Goal: Information Seeking & Learning: Find specific fact

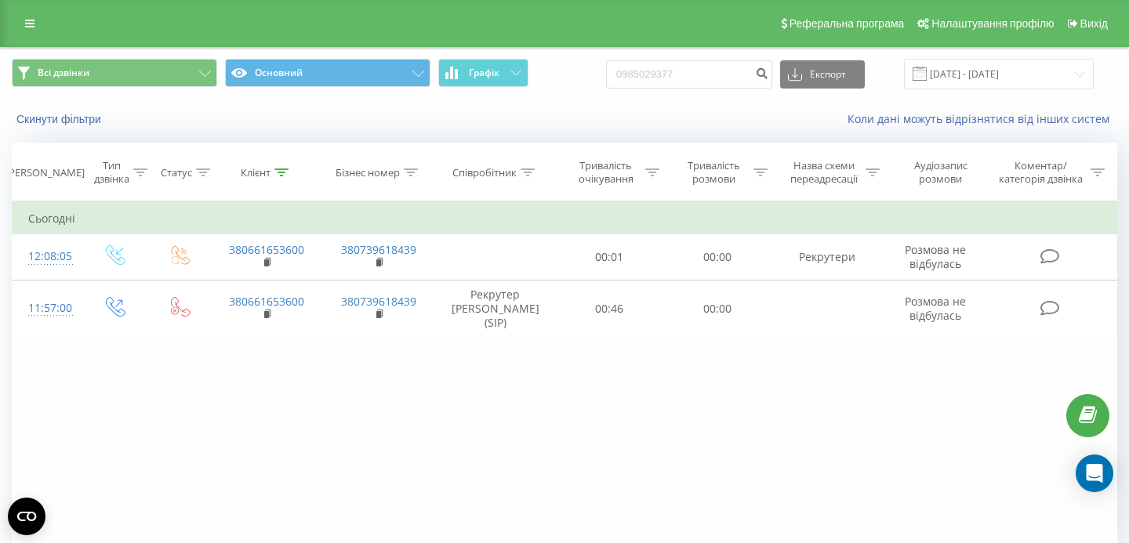
type input "0985029377"
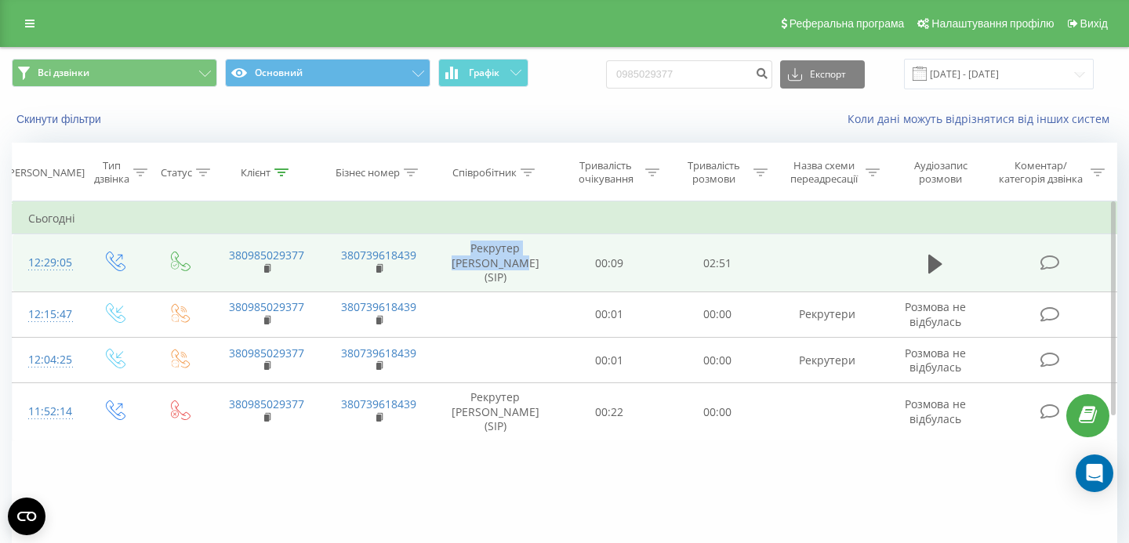
drag, startPoint x: 452, startPoint y: 249, endPoint x: 529, endPoint y: 270, distance: 79.7
click at [529, 270] on td "Рекрутер Ольга (SIP)" at bounding box center [495, 263] width 121 height 58
copy td "Рекрутер Ольга (SIP)"
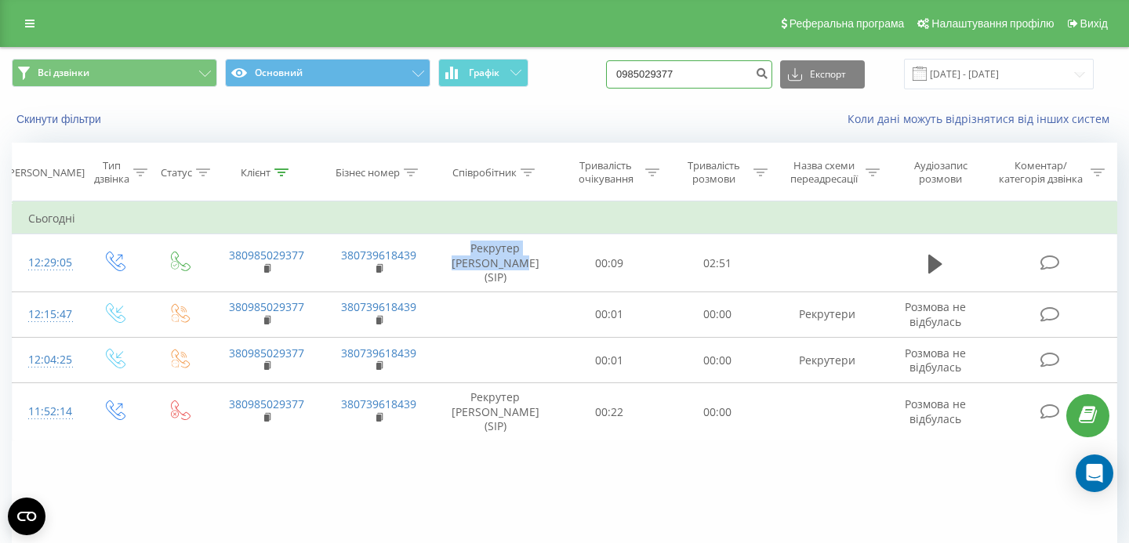
click at [699, 66] on input "0985029377" at bounding box center [689, 74] width 166 height 28
paste input "+38 (096) 967-21-66"
type input "0969672166"
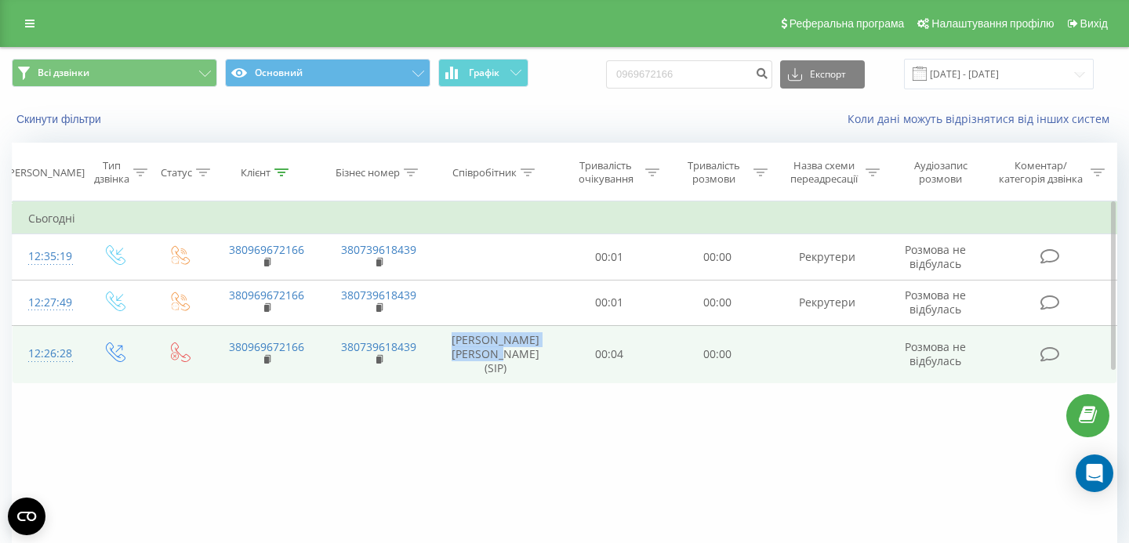
drag, startPoint x: 462, startPoint y: 339, endPoint x: 552, endPoint y: 362, distance: 93.2
click at [552, 363] on td "[PERSON_NAME] [PERSON_NAME] (SIP)" at bounding box center [495, 354] width 121 height 58
copy td "[PERSON_NAME] [PERSON_NAME] (SIP)"
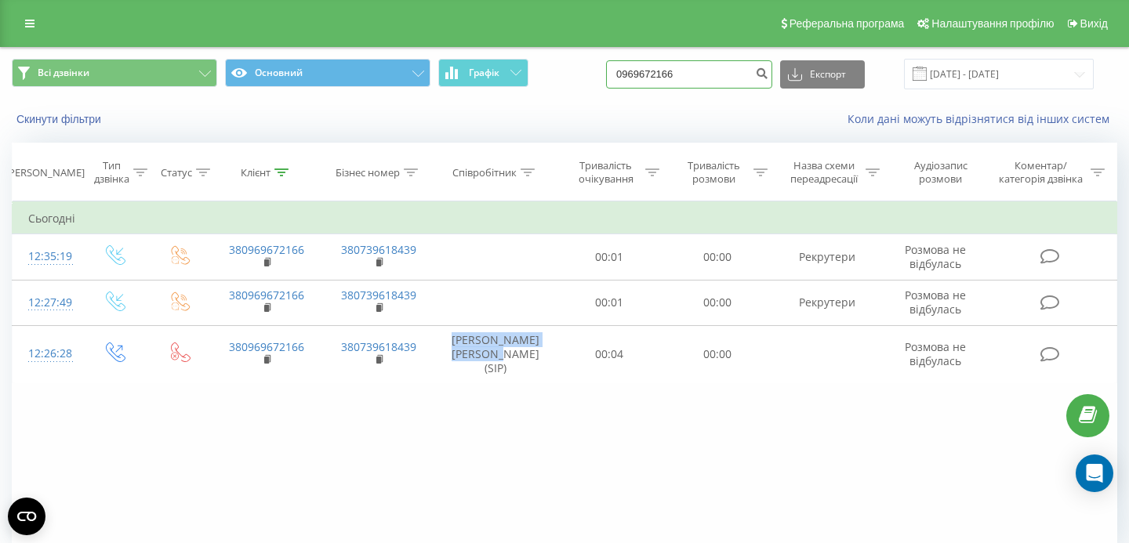
click at [699, 68] on input "0969672166" at bounding box center [689, 74] width 166 height 28
paste input "+38 (067) 864-11-71"
type input "0678641171"
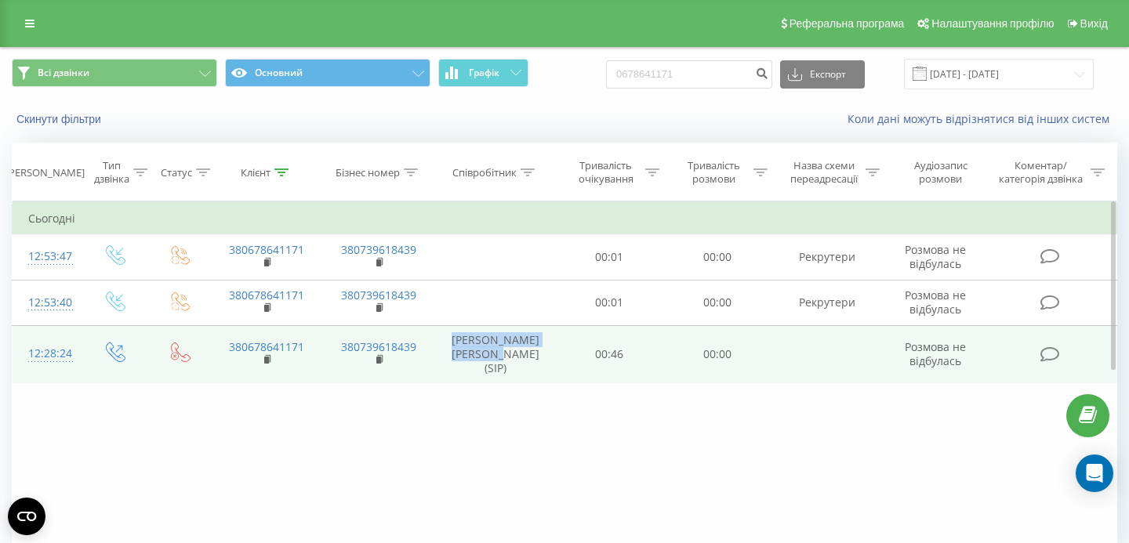
drag, startPoint x: 458, startPoint y: 334, endPoint x: 544, endPoint y: 358, distance: 89.4
click at [544, 358] on td "Рекрутер Людмила (SIP)" at bounding box center [495, 354] width 121 height 58
copy td "Рекрутер Людмила (SIP)"
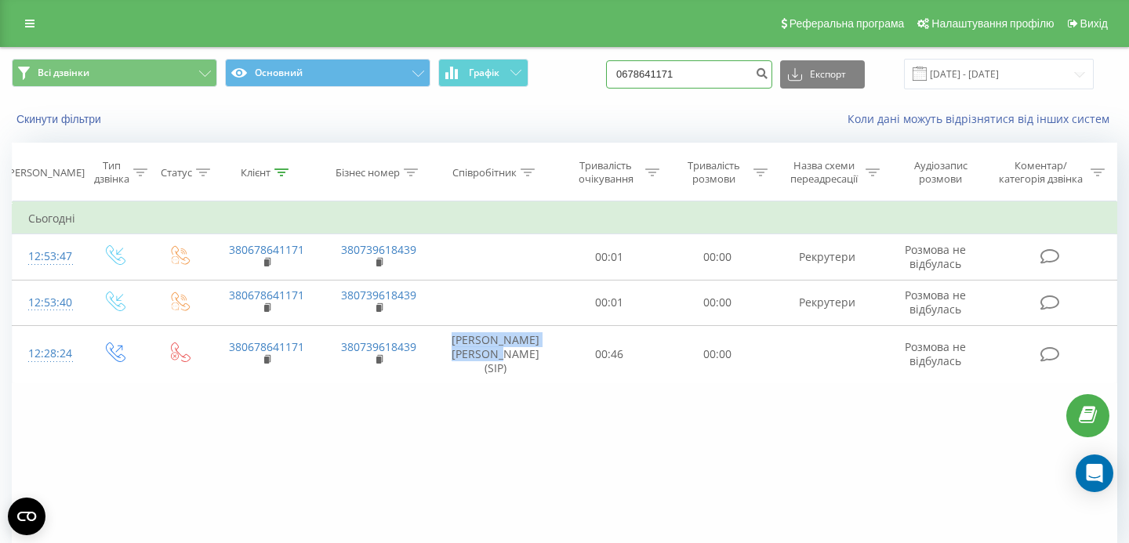
click at [696, 71] on input "0678641171" at bounding box center [689, 74] width 166 height 28
paste input "+38 (067) 408-89-25"
type input "0674088925"
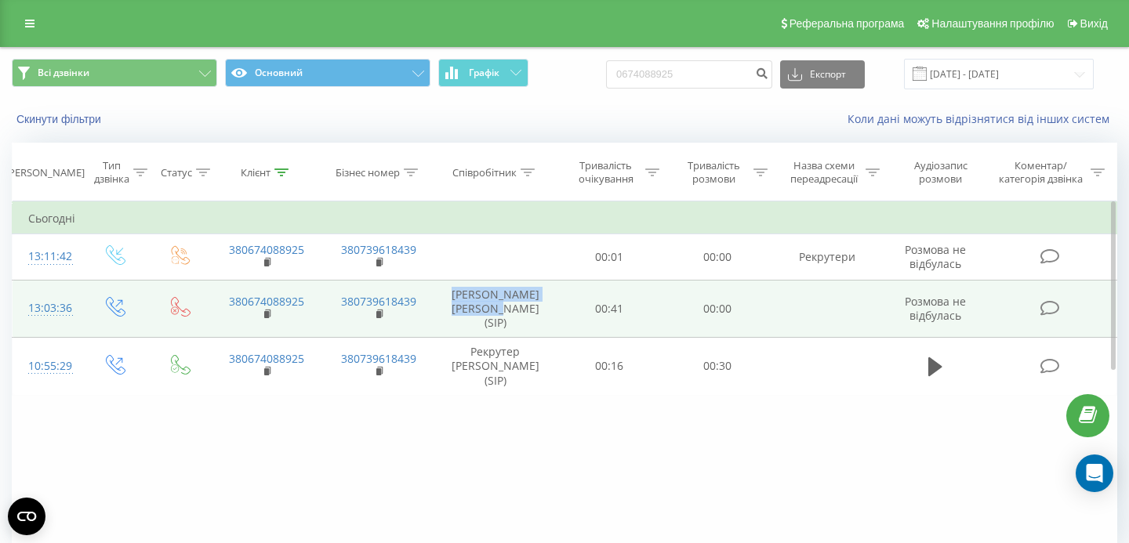
drag, startPoint x: 462, startPoint y: 290, endPoint x: 539, endPoint y: 312, distance: 79.9
click at [539, 312] on td "[PERSON_NAME] [PERSON_NAME] (SIP)" at bounding box center [495, 309] width 121 height 58
copy td "[PERSON_NAME] [PERSON_NAME] (SIP)"
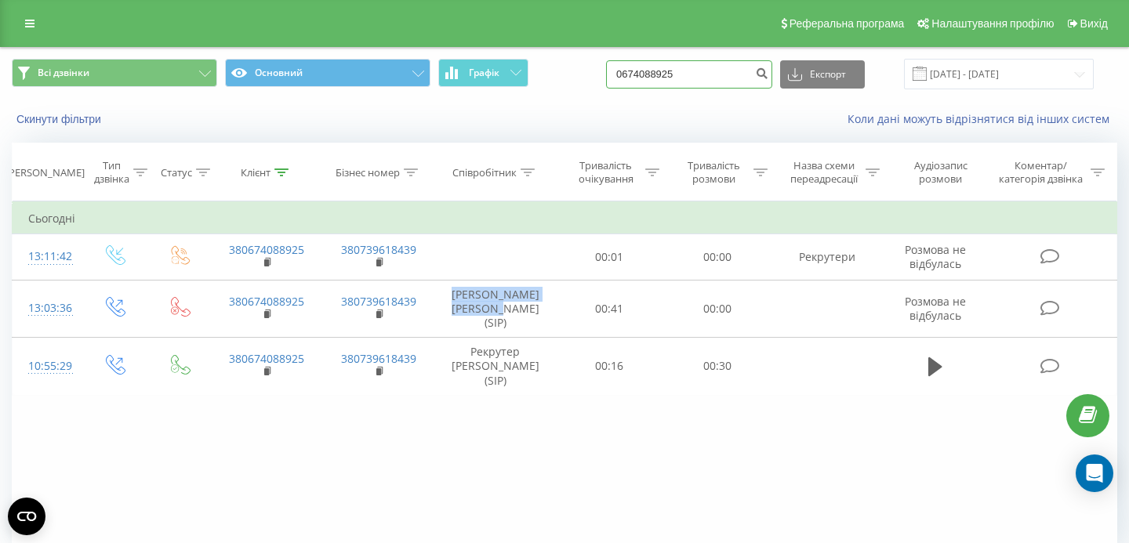
click at [677, 69] on input "0674088925" at bounding box center [689, 74] width 166 height 28
